Goal: Find specific page/section: Find specific page/section

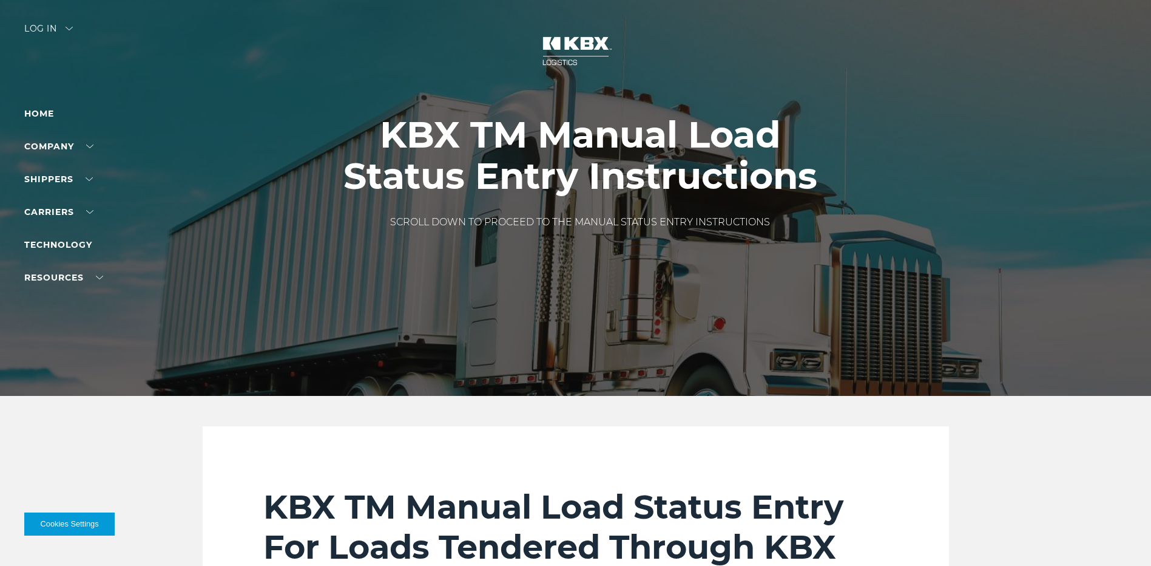
click at [35, 28] on div "Log in" at bounding box center [48, 33] width 49 height 18
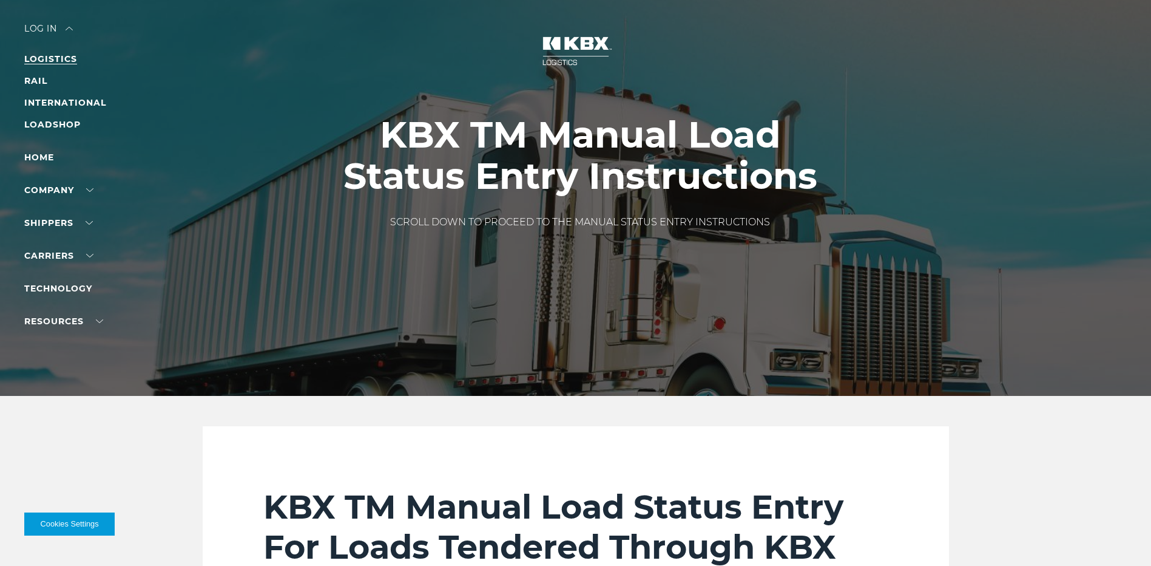
click at [58, 56] on link "LOGISTICS" at bounding box center [50, 58] width 53 height 11
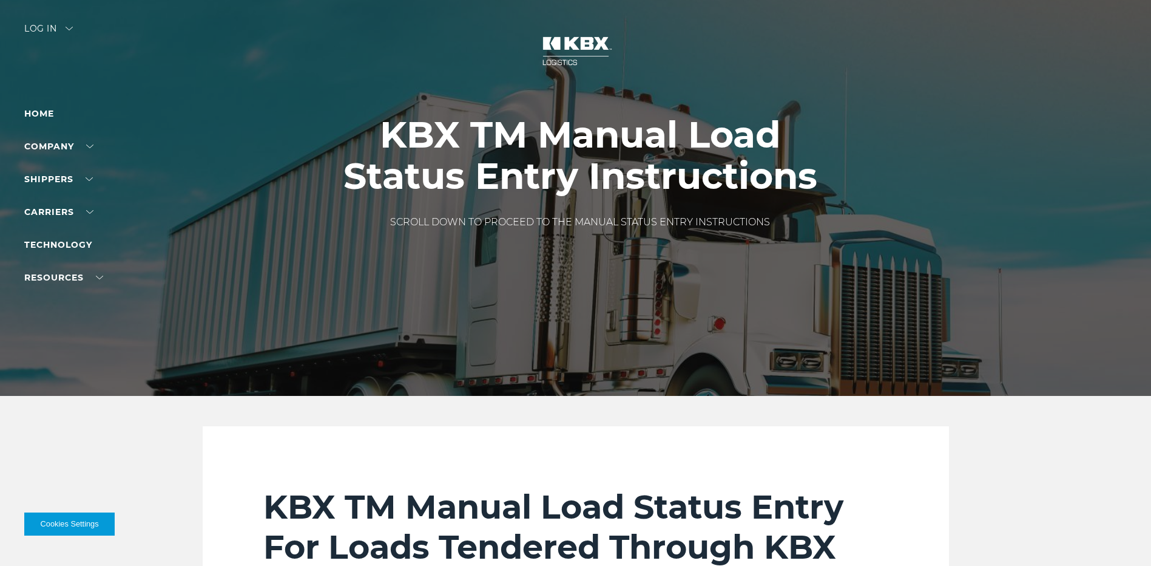
click at [58, 35] on div "Log in" at bounding box center [48, 33] width 49 height 18
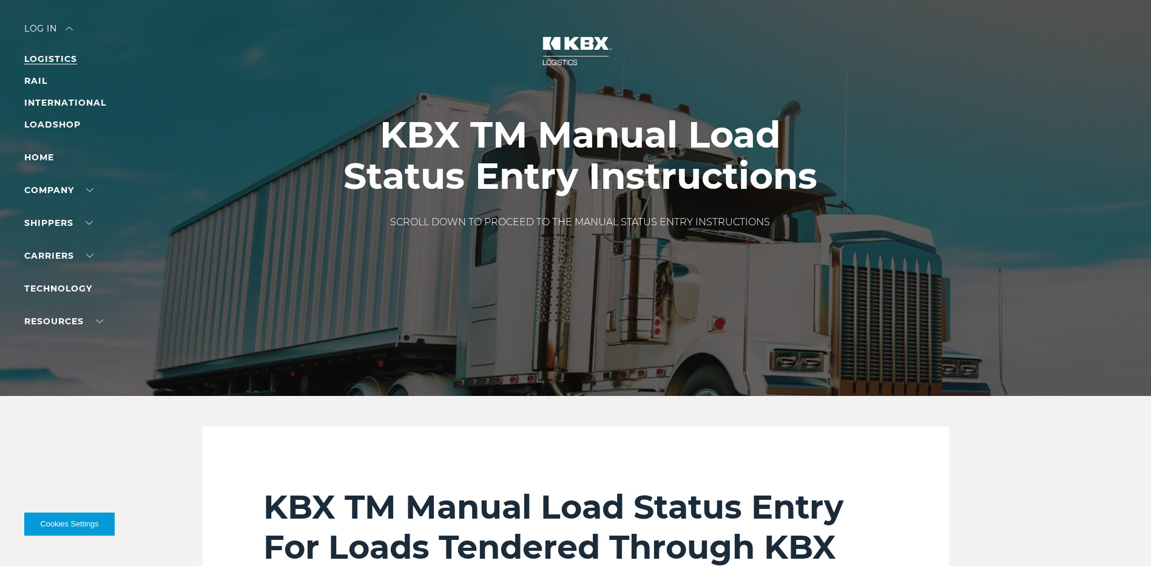
click at [55, 62] on link "LOGISTICS" at bounding box center [50, 58] width 53 height 11
